Goal: Task Accomplishment & Management: Manage account settings

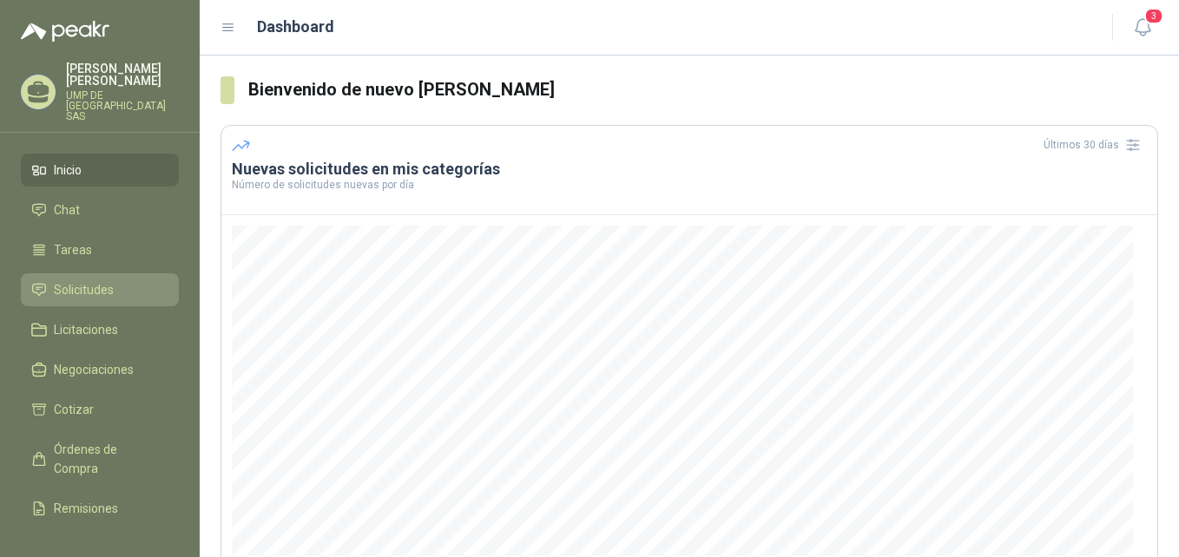
click at [95, 280] on span "Solicitudes" at bounding box center [84, 289] width 60 height 19
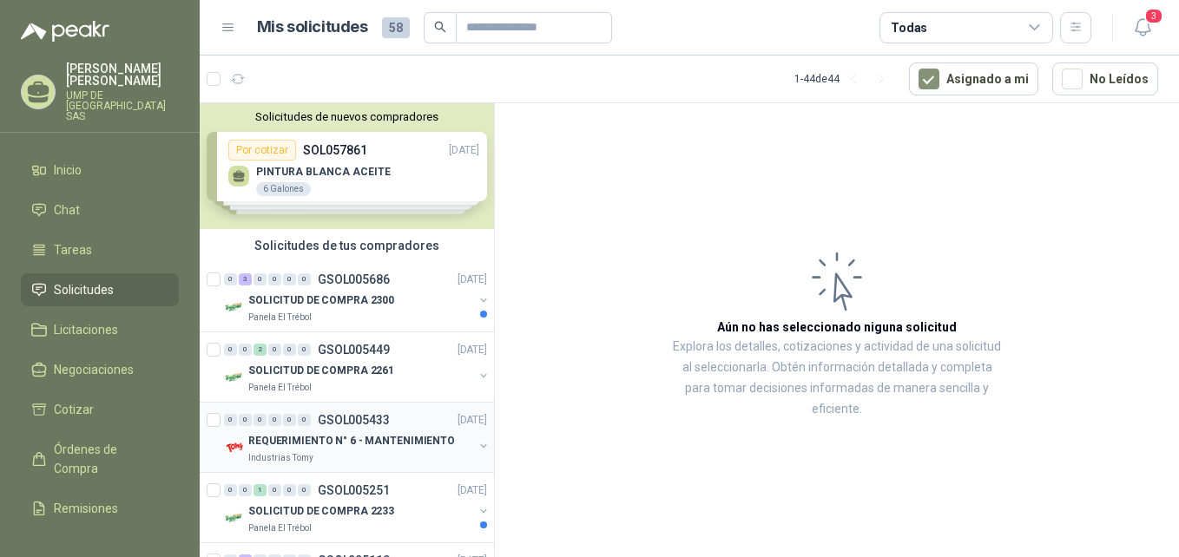
click at [306, 448] on p "REQUERIMIENTO N° 6 - MANTENIMIENTO" at bounding box center [351, 441] width 207 height 16
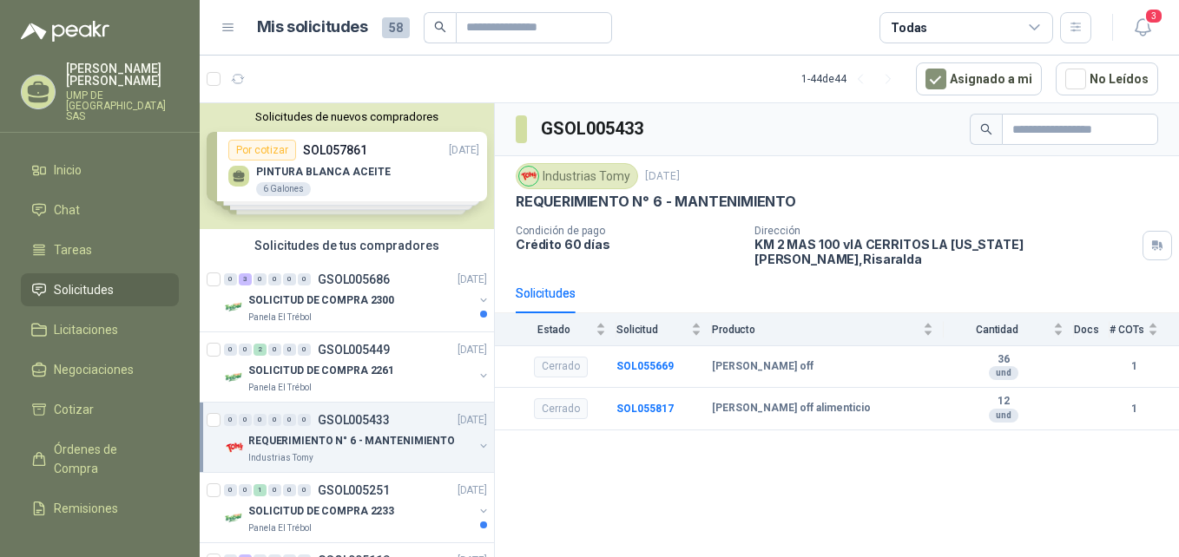
click at [319, 176] on div "Solicitudes de nuevos compradores Por cotizar SOL057861 [DATE] PINTURA BLANCA A…" at bounding box center [347, 166] width 294 height 126
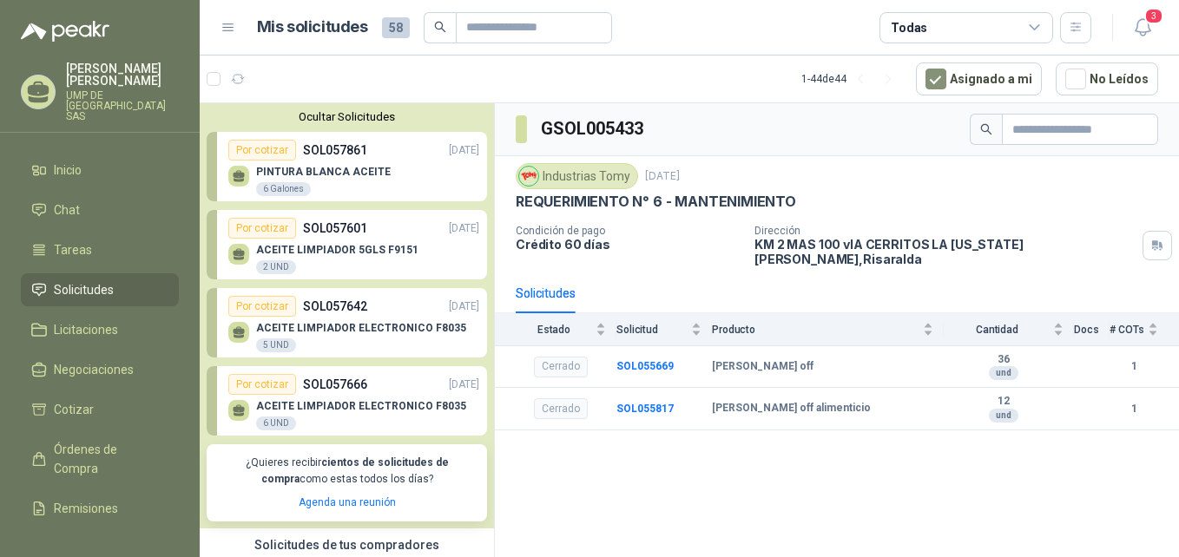
click at [342, 247] on p "ACEITE LIMPIADOR 5GLS F9151" at bounding box center [337, 250] width 162 height 12
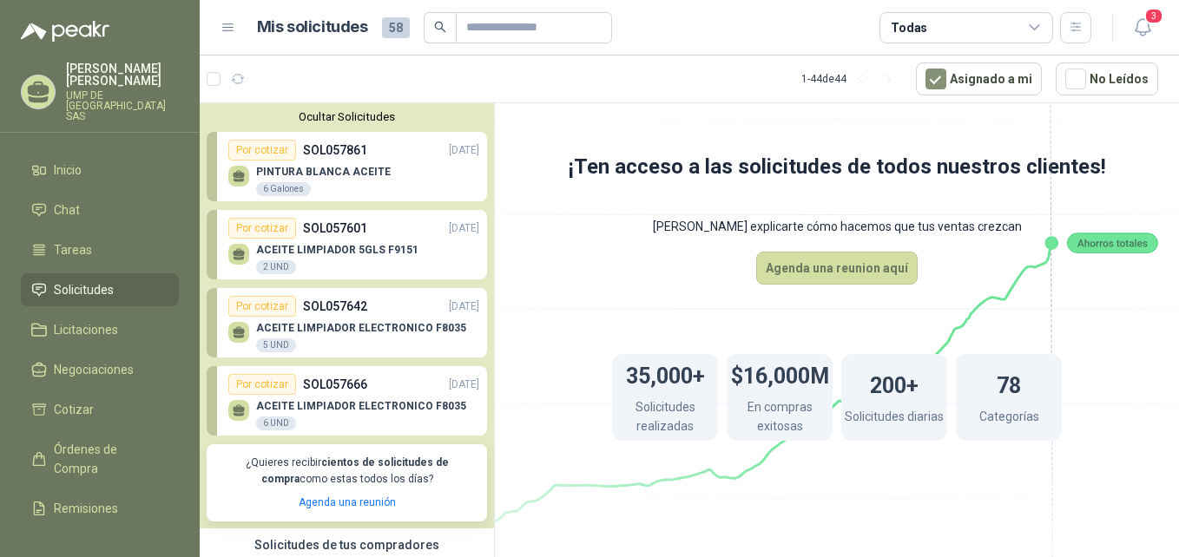
click at [282, 268] on div "2 UND" at bounding box center [276, 267] width 40 height 14
click at [281, 268] on div "2 UND" at bounding box center [276, 267] width 40 height 14
click at [334, 324] on p "ACEITE LIMPIADOR ELECTRONICO F8035" at bounding box center [361, 328] width 210 height 12
click at [262, 307] on div "Por cotizar" at bounding box center [262, 306] width 68 height 21
click at [398, 404] on p "ACEITE LIMPIADOR ELECTRONICO F8035" at bounding box center [361, 406] width 210 height 12
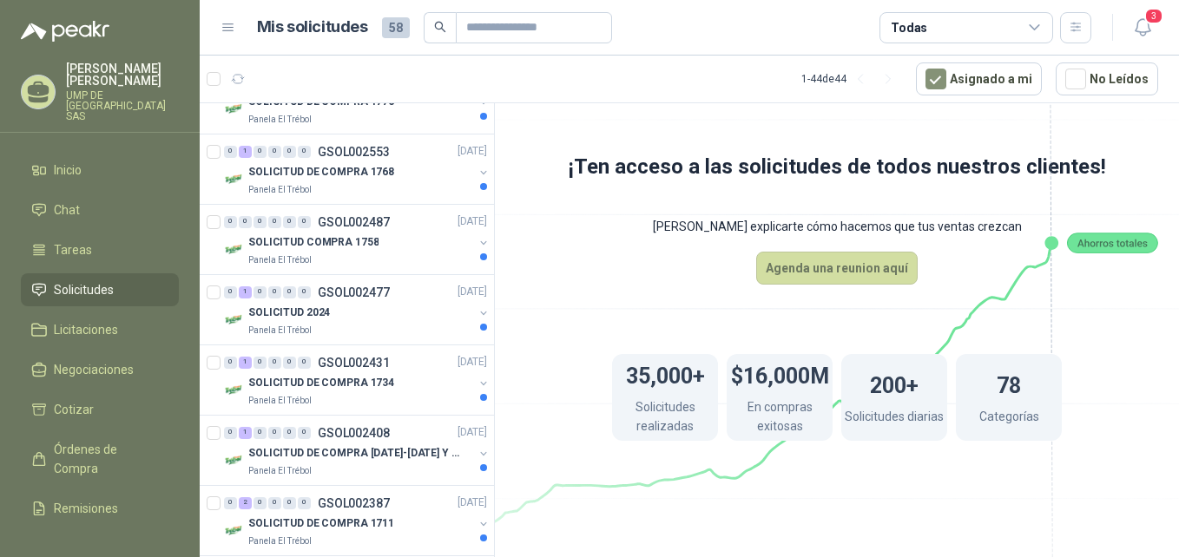
scroll to position [3117, 0]
